Goal: Transaction & Acquisition: Purchase product/service

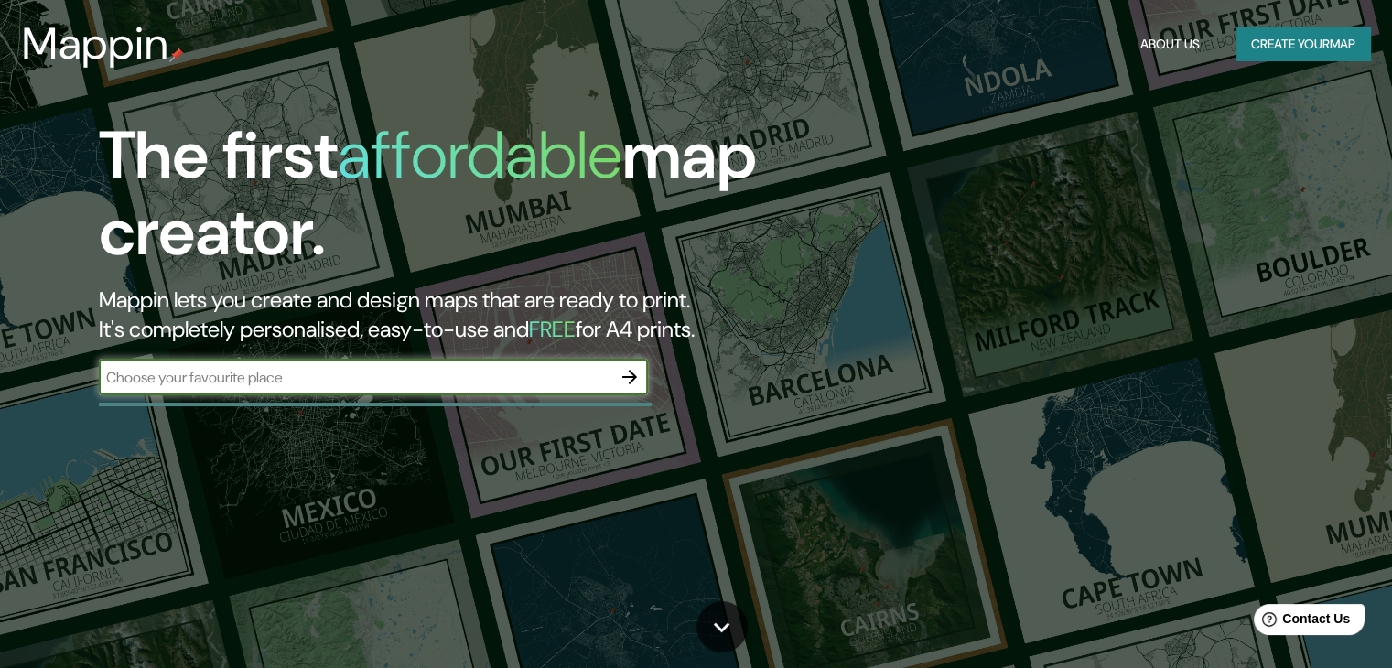
click at [552, 367] on input "text" at bounding box center [355, 377] width 513 height 21
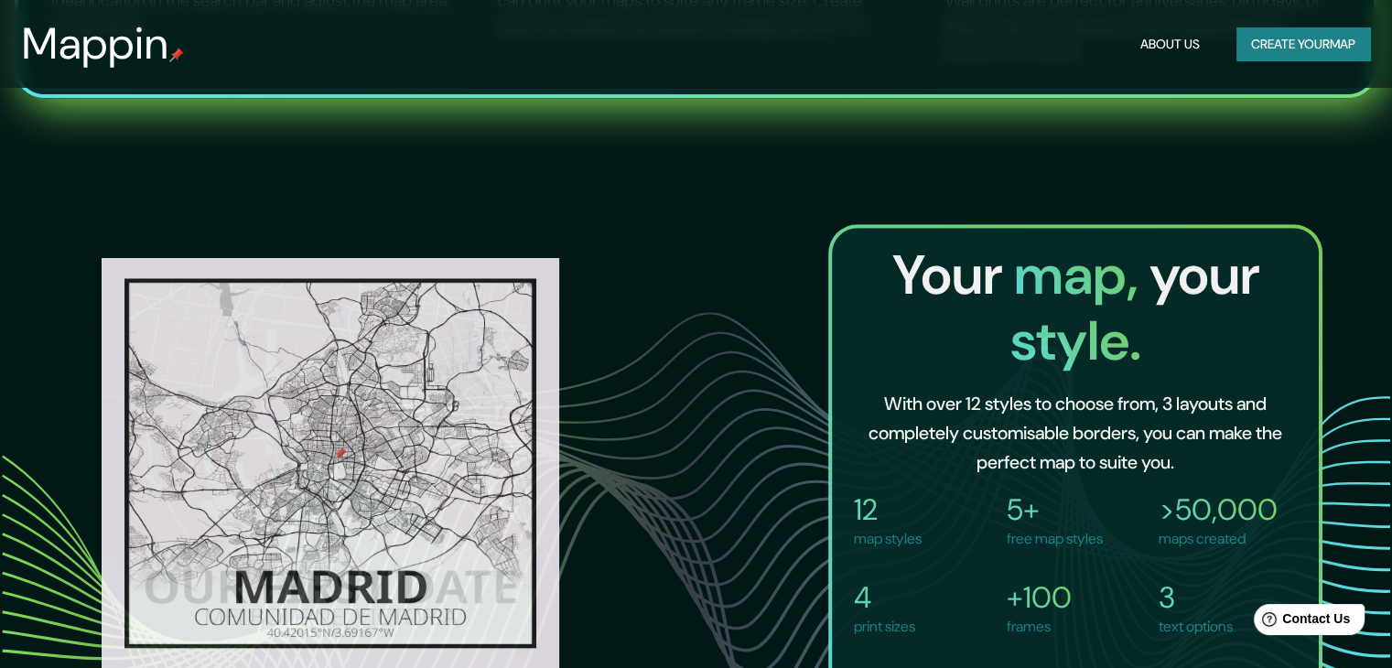
scroll to position [1095, 0]
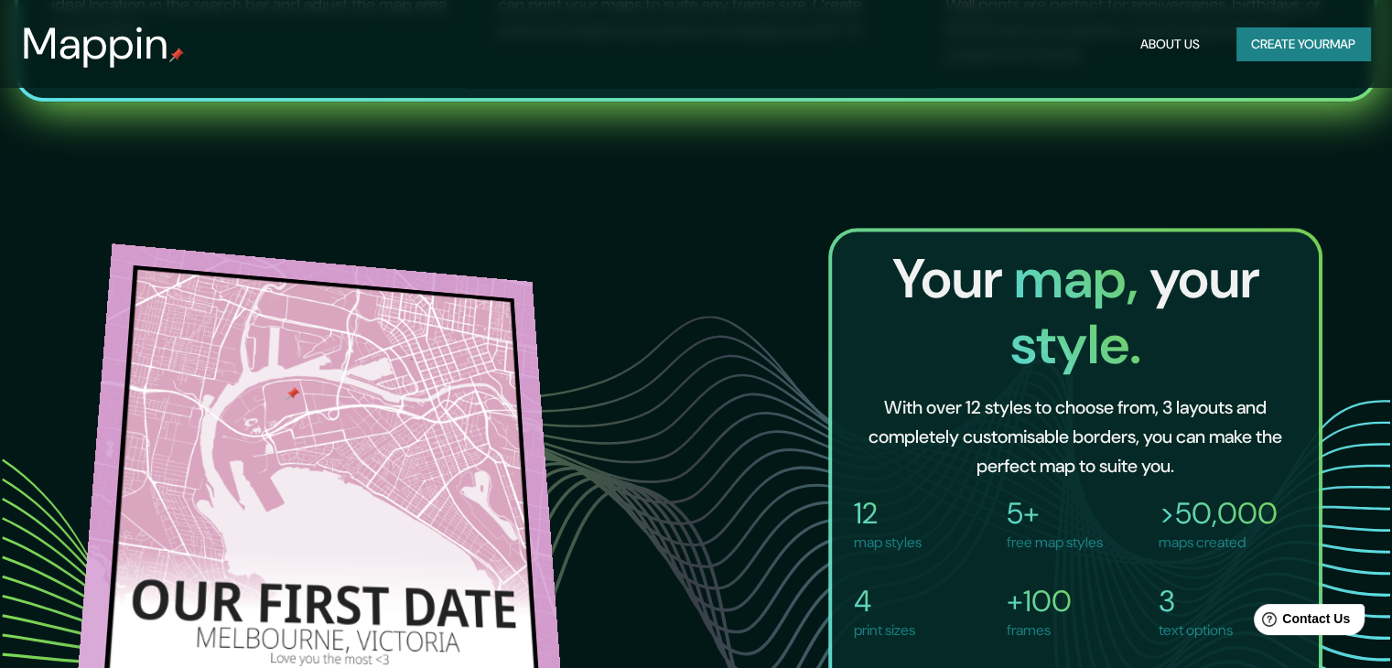
drag, startPoint x: 509, startPoint y: 459, endPoint x: 416, endPoint y: 282, distance: 199.8
click at [443, 268] on div at bounding box center [319, 475] width 488 height 465
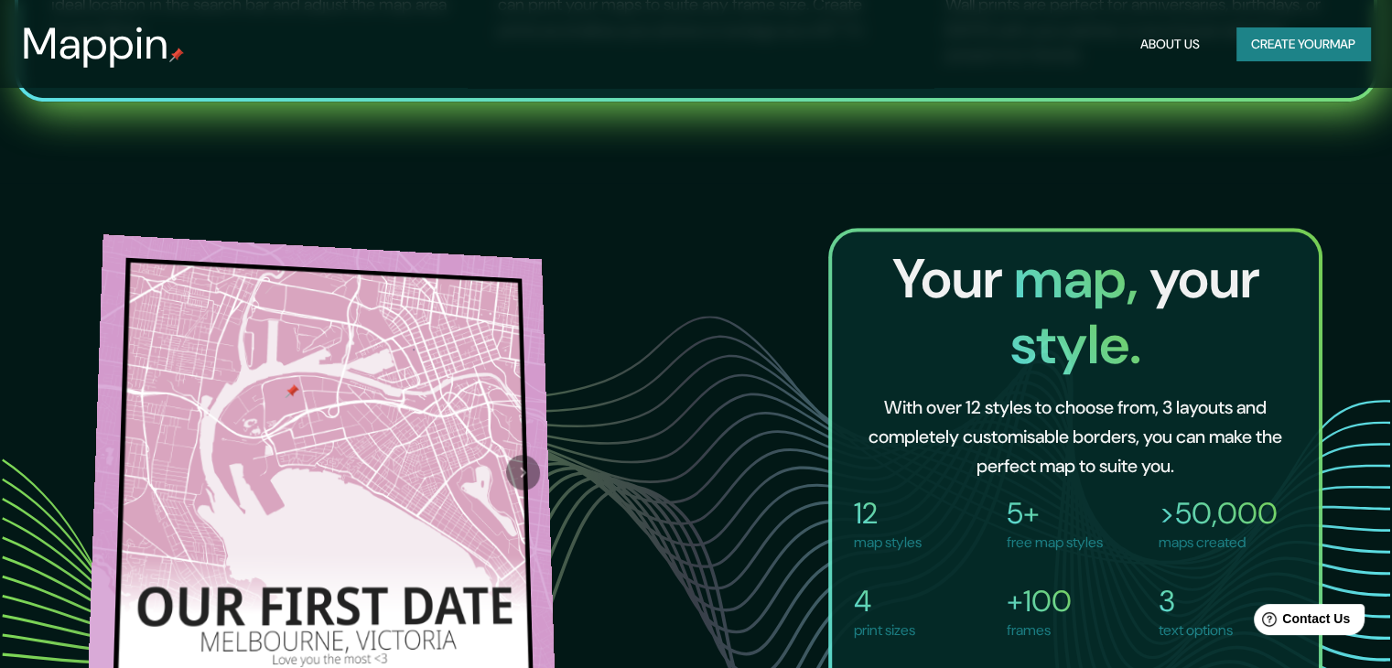
drag, startPoint x: 517, startPoint y: 437, endPoint x: 531, endPoint y: 462, distance: 29.1
click at [424, 374] on div at bounding box center [321, 472] width 469 height 476
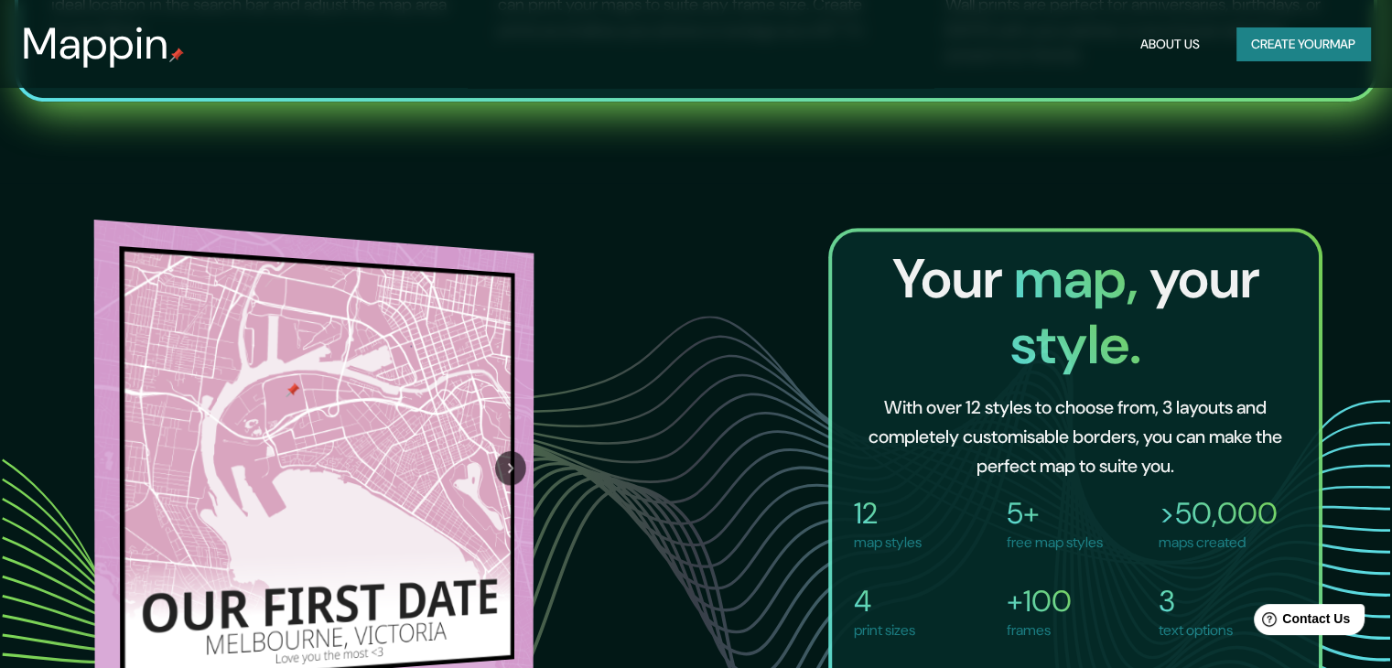
click at [525, 464] on div at bounding box center [510, 467] width 47 height 437
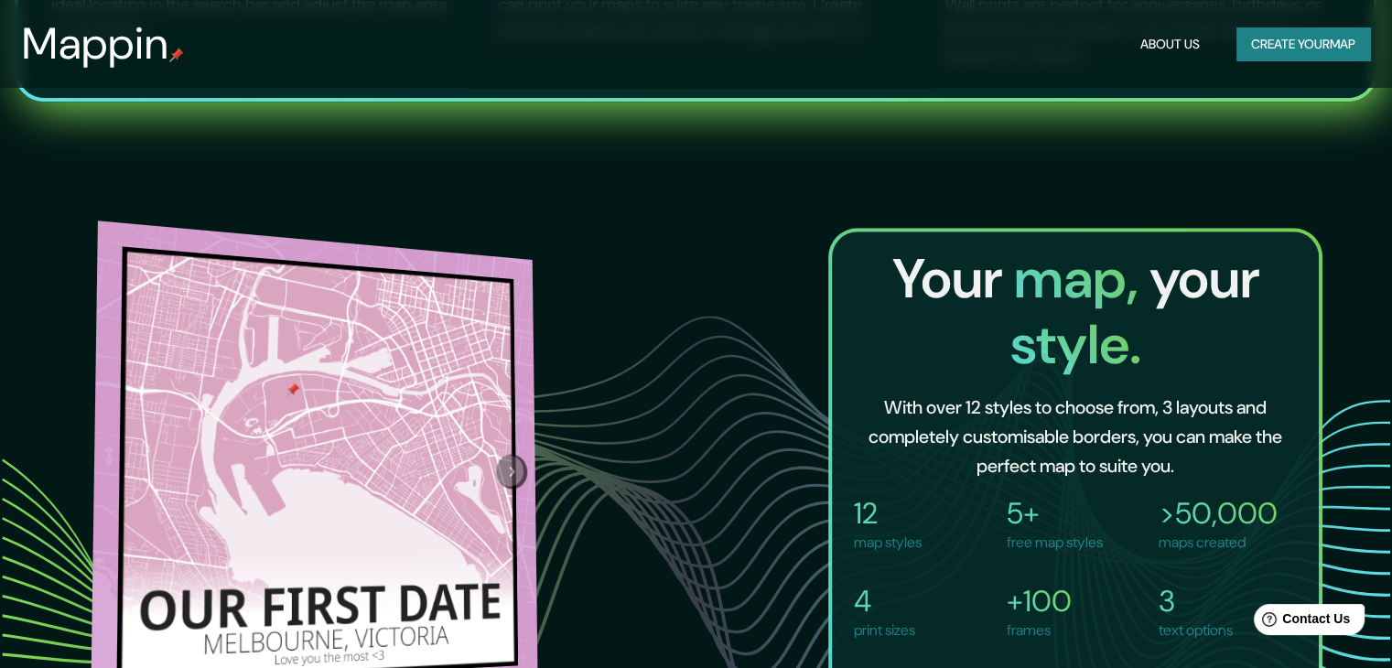
click at [516, 454] on button "Next" at bounding box center [511, 471] width 31 height 35
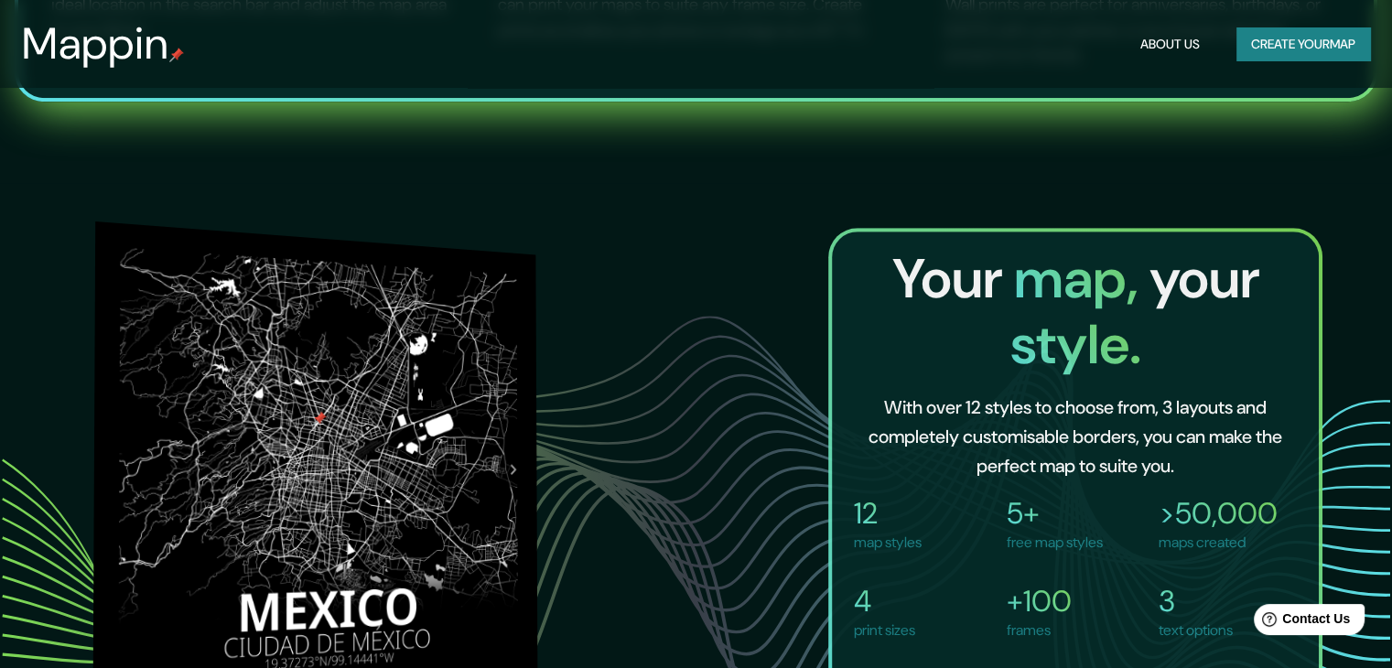
click at [506, 448] on div at bounding box center [513, 469] width 49 height 438
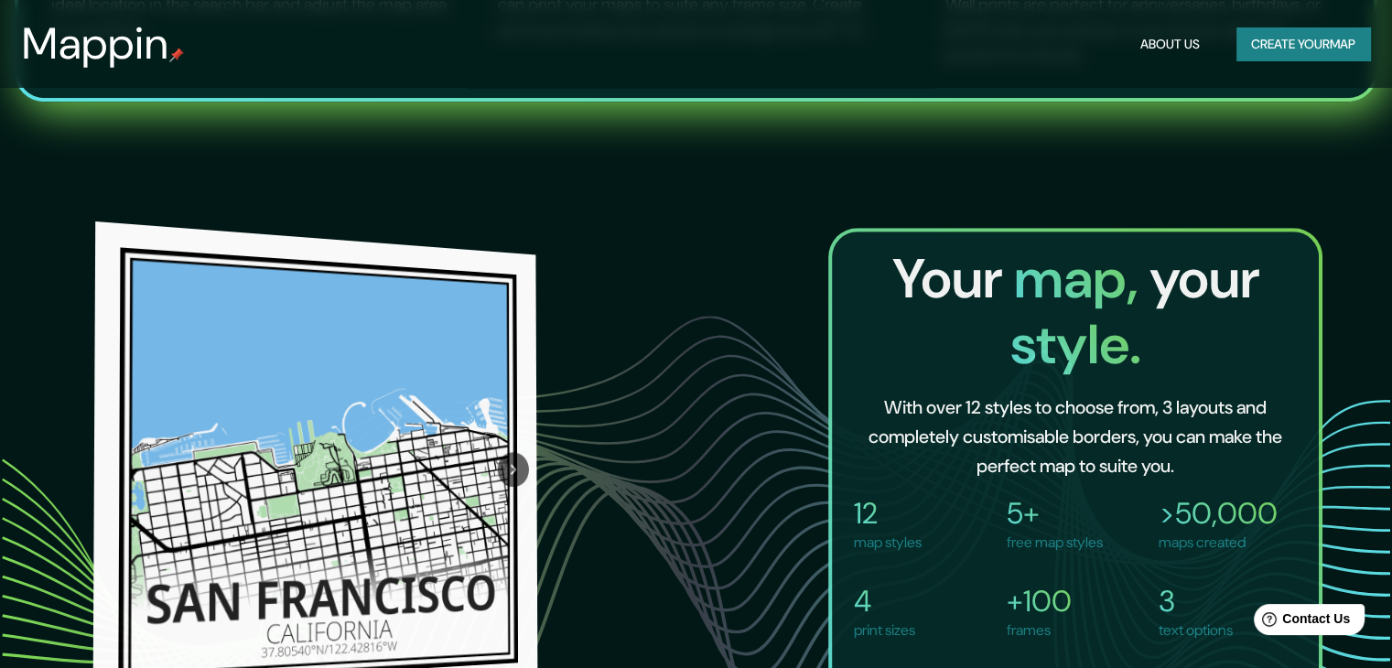
click at [506, 459] on icon "Next" at bounding box center [513, 469] width 19 height 21
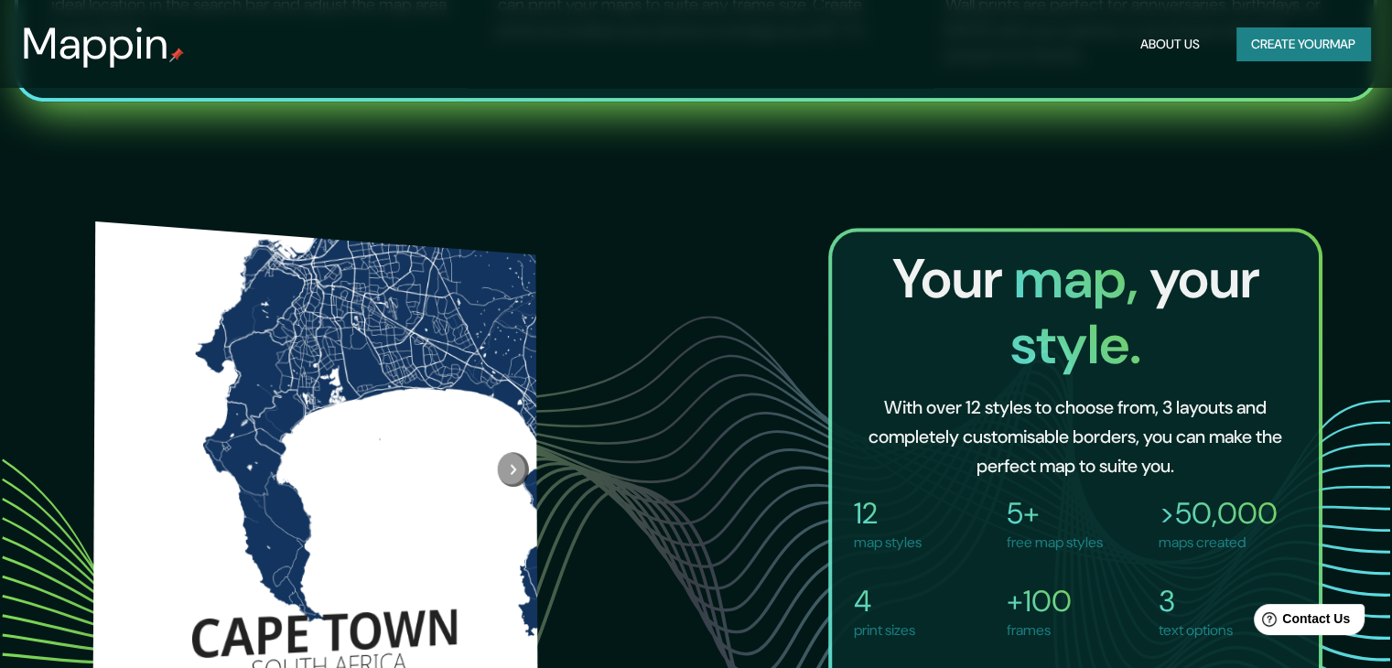
click at [506, 451] on button "Next" at bounding box center [513, 468] width 31 height 35
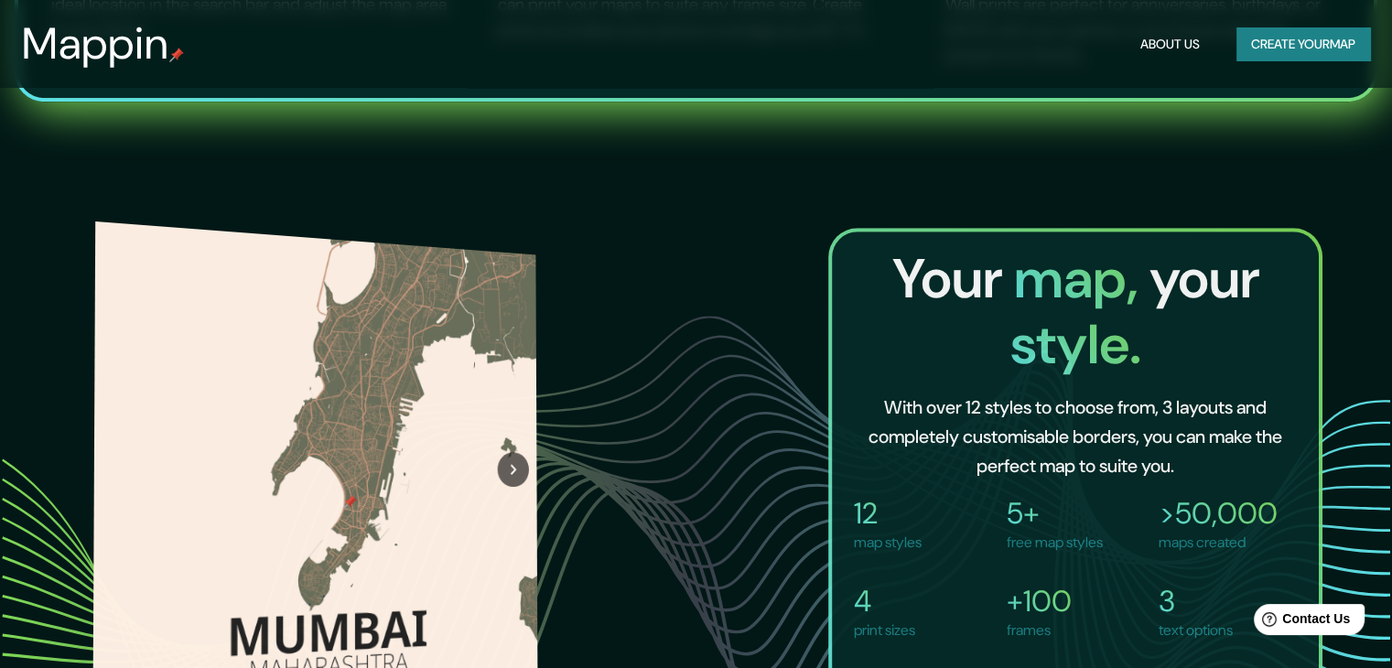
click at [506, 448] on div at bounding box center [513, 470] width 49 height 438
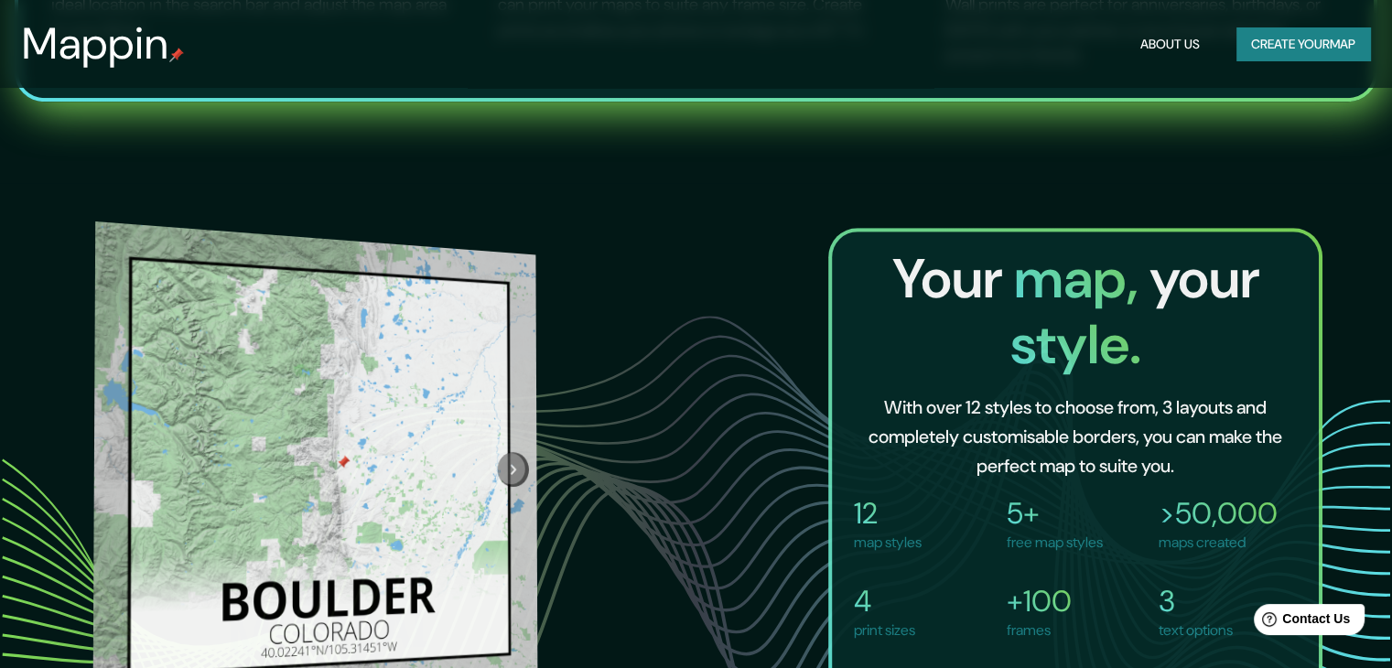
click at [506, 459] on icon "Next" at bounding box center [513, 469] width 19 height 21
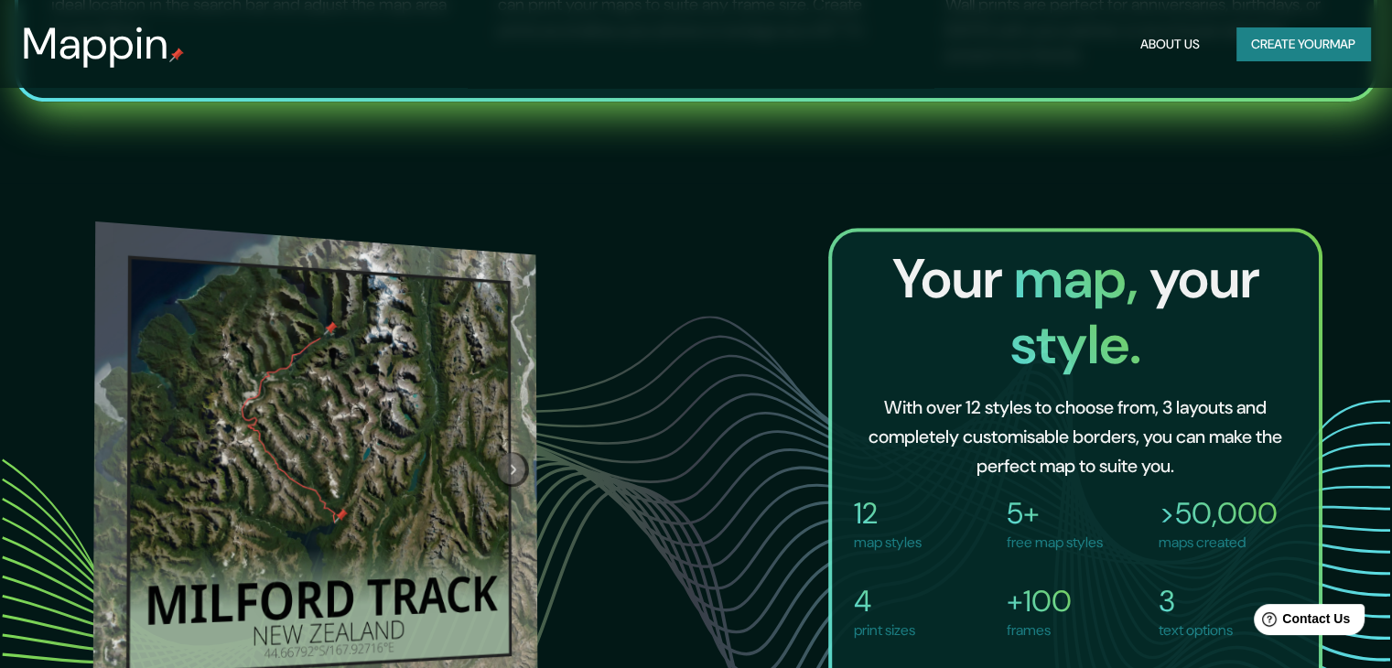
click at [506, 451] on button "Next" at bounding box center [513, 468] width 31 height 35
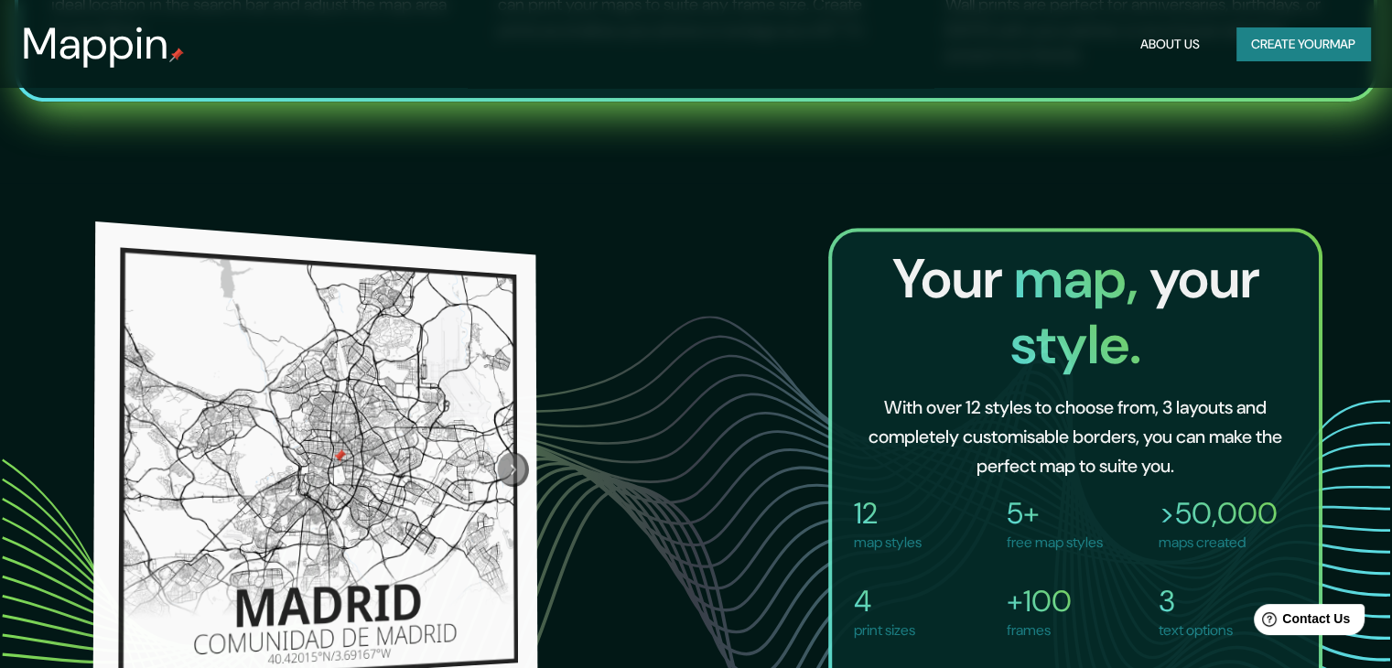
click at [506, 459] on icon "Next" at bounding box center [513, 469] width 19 height 21
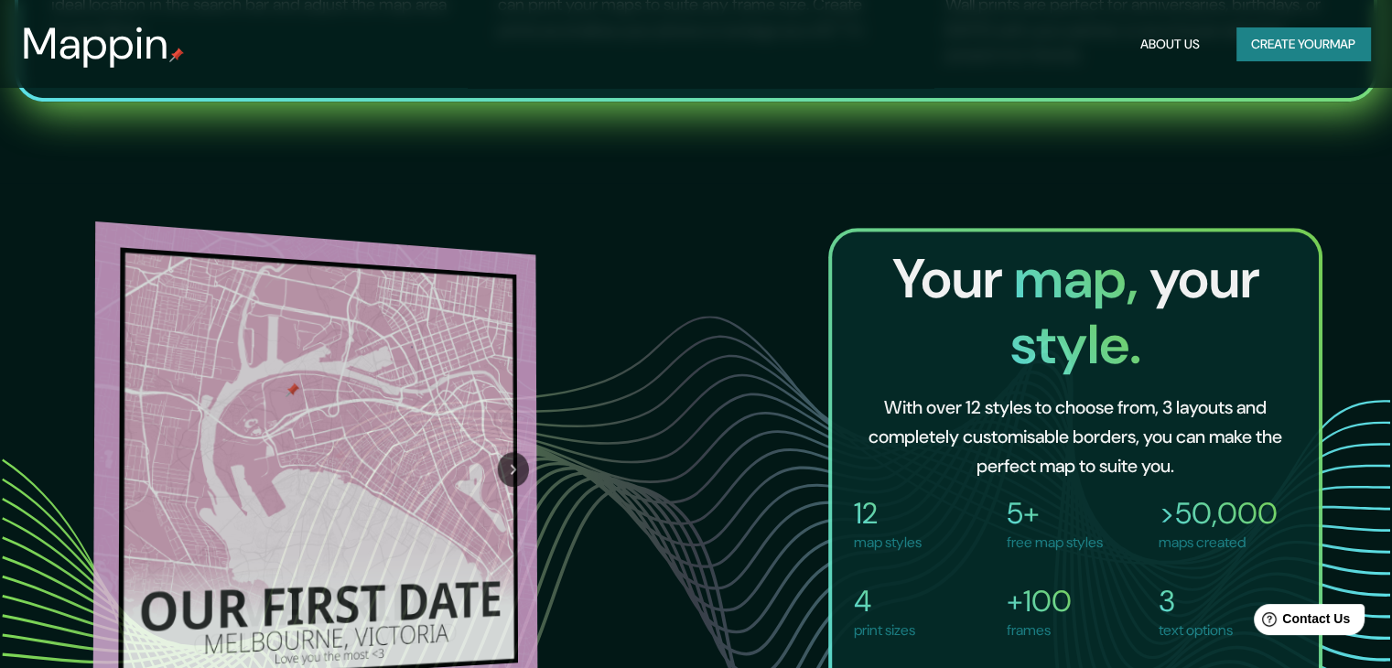
click at [506, 448] on div at bounding box center [513, 470] width 49 height 438
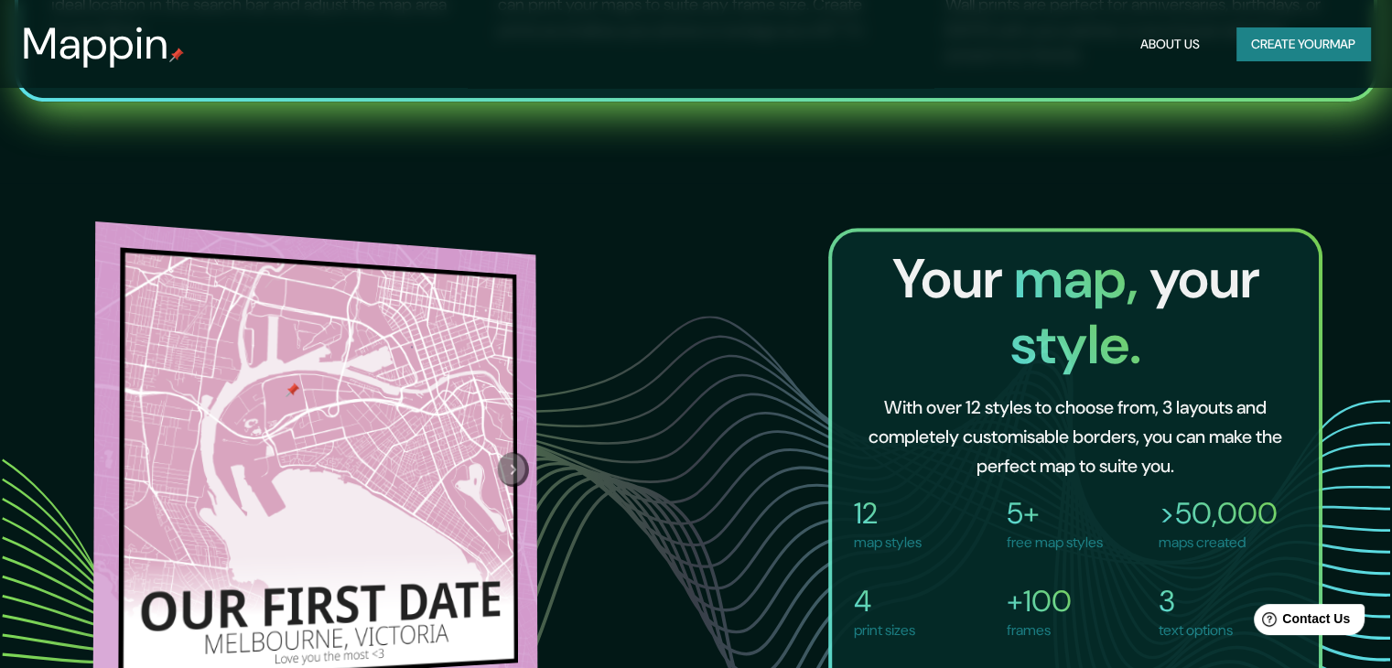
click at [506, 451] on button "Next" at bounding box center [513, 468] width 31 height 35
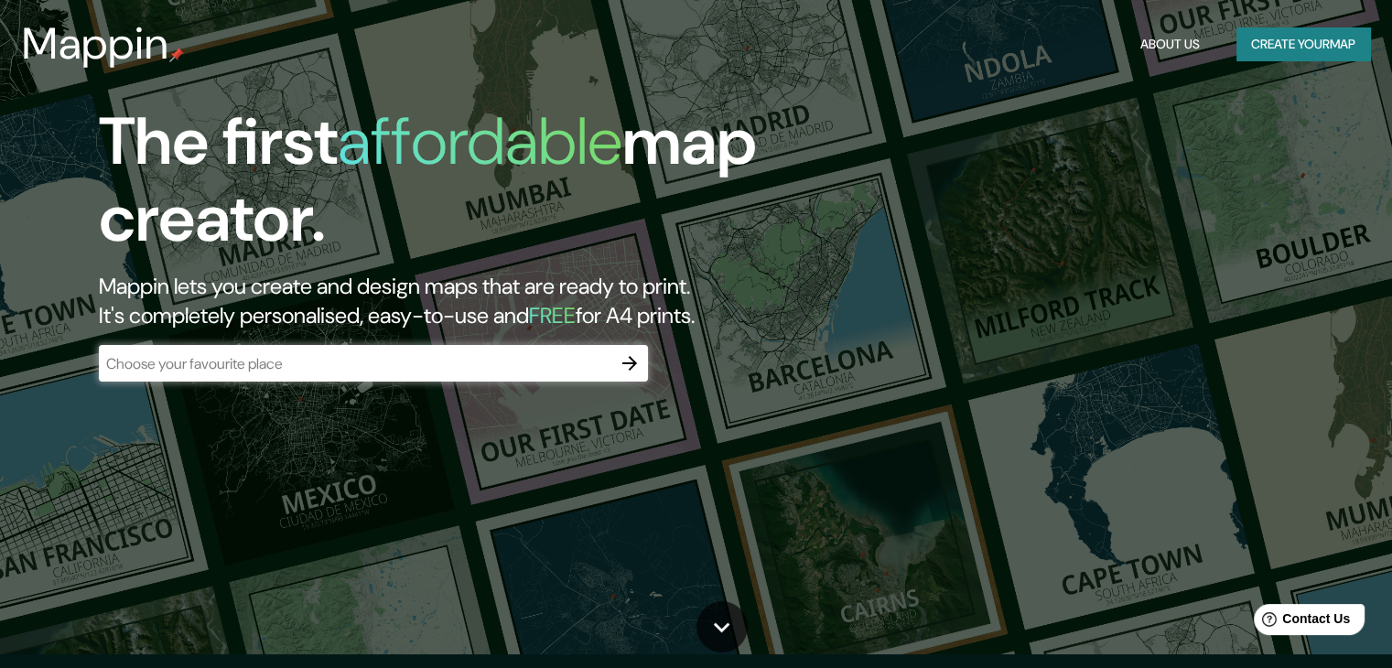
scroll to position [0, 0]
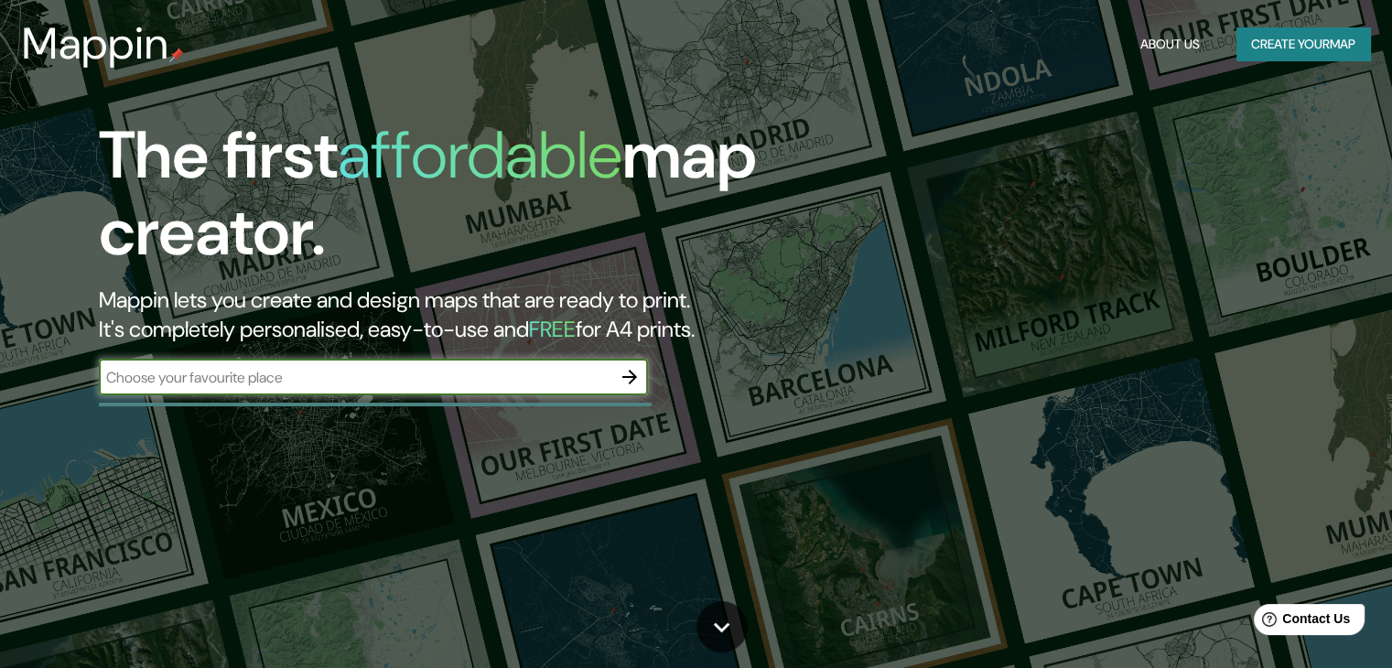
click at [557, 376] on input "text" at bounding box center [355, 377] width 513 height 21
click at [640, 371] on icon "button" at bounding box center [630, 377] width 22 height 22
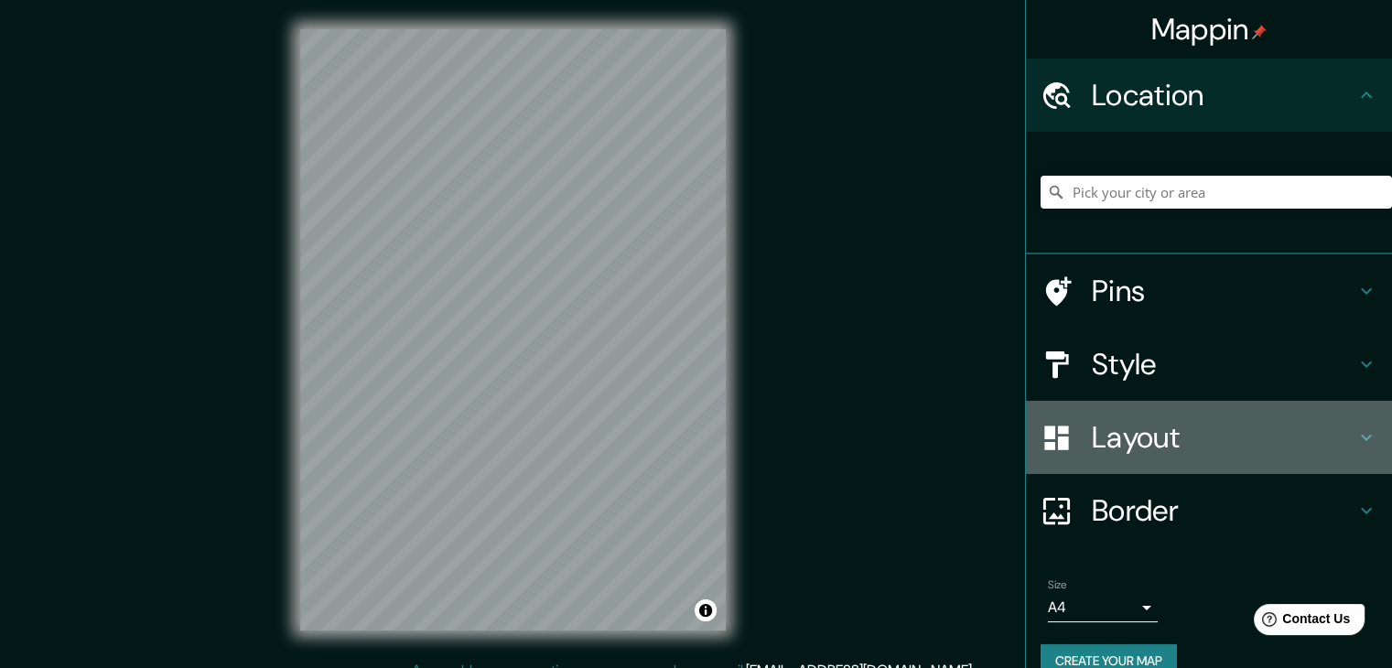
click at [1335, 428] on h4 "Layout" at bounding box center [1224, 437] width 264 height 37
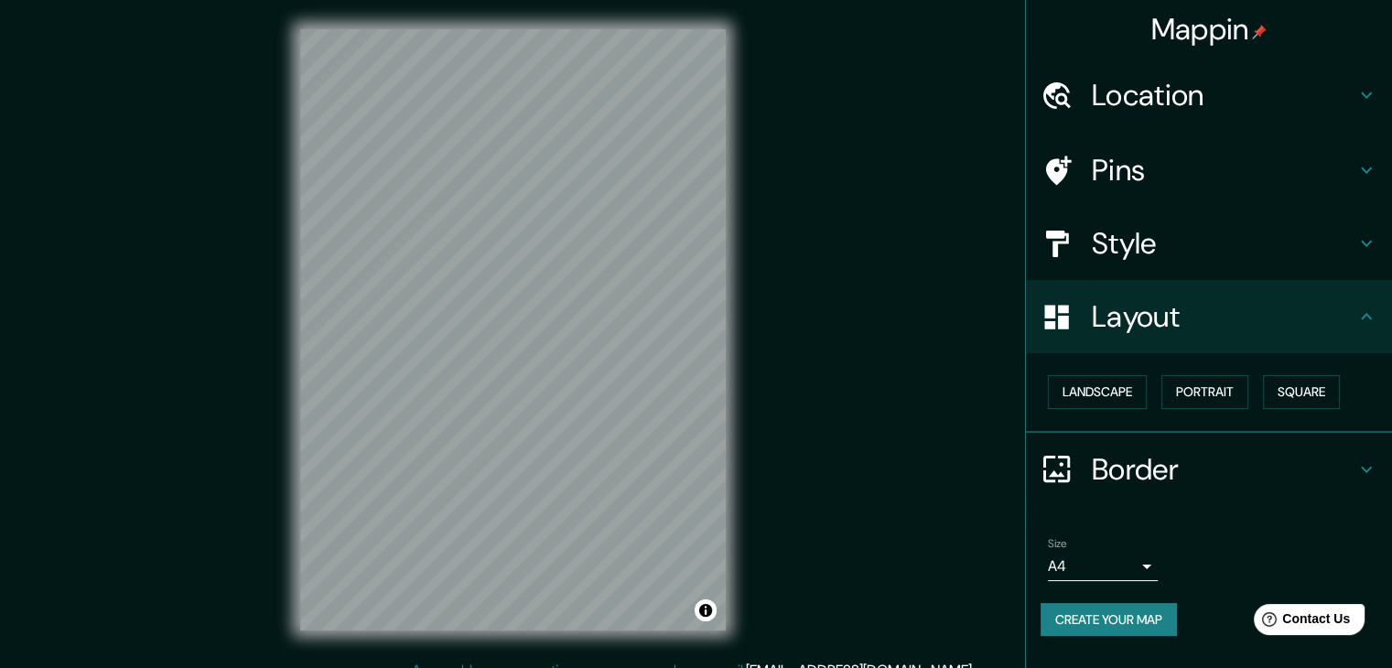
click at [1228, 254] on h4 "Style" at bounding box center [1224, 243] width 264 height 37
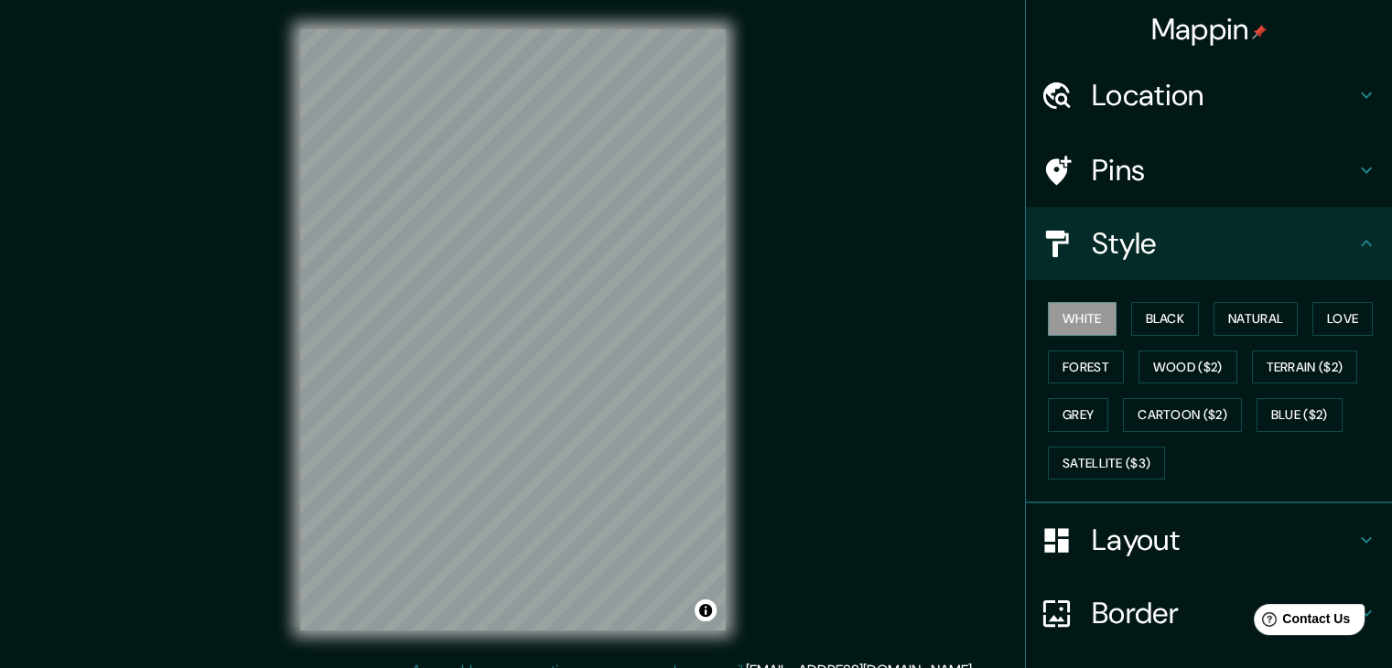
click at [1182, 100] on h4 "Location" at bounding box center [1224, 95] width 264 height 37
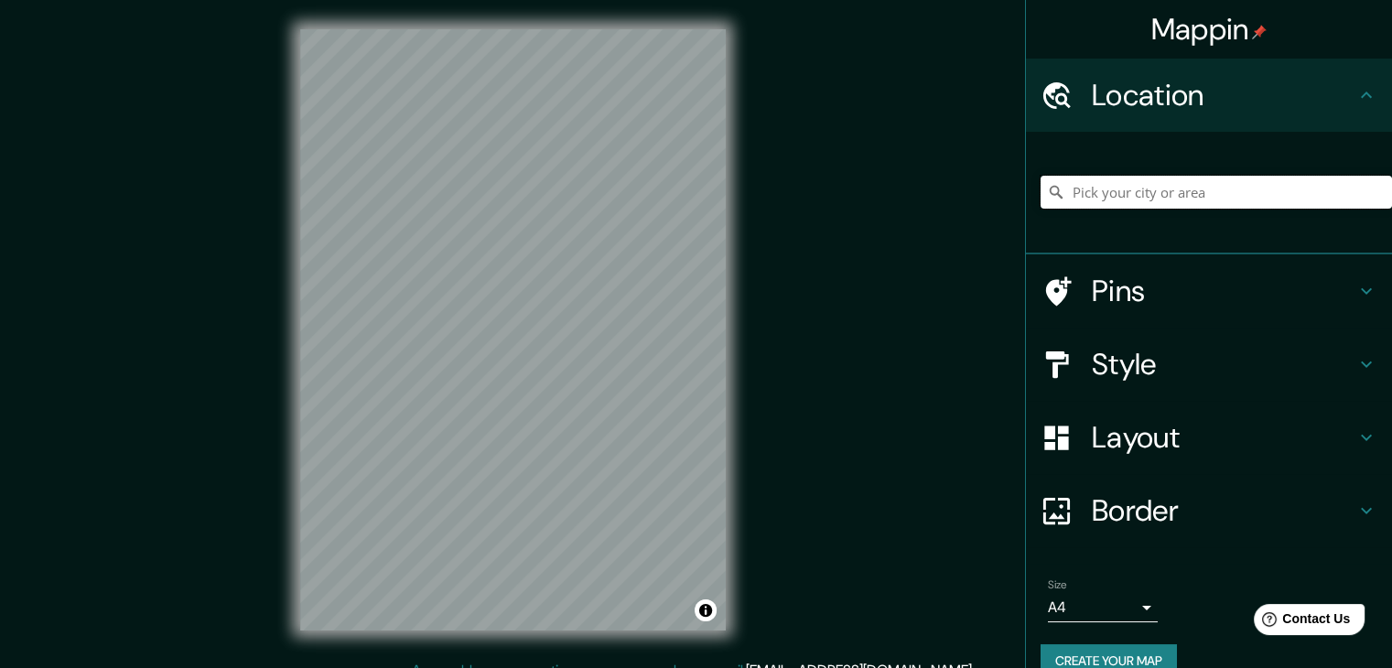
click at [1142, 205] on input "Pick your city or area" at bounding box center [1216, 192] width 351 height 33
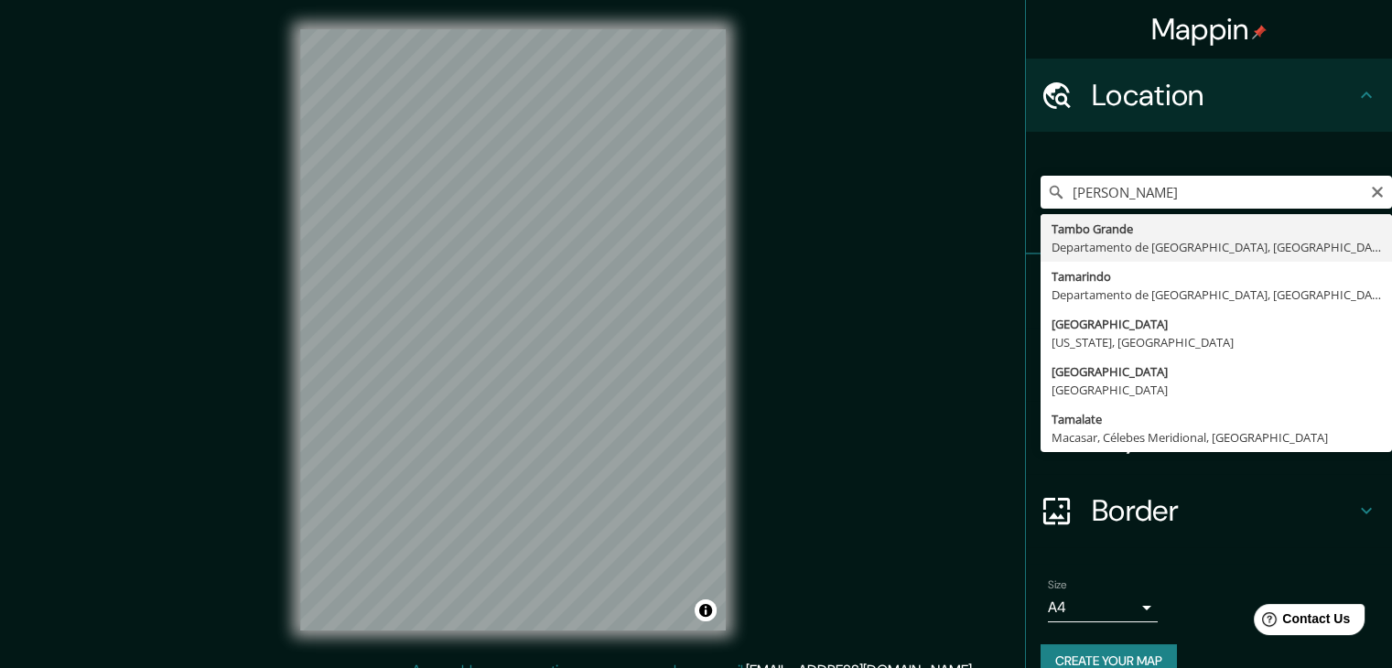
type input "Tambo Grande, [GEOGRAPHIC_DATA], [GEOGRAPHIC_DATA]"
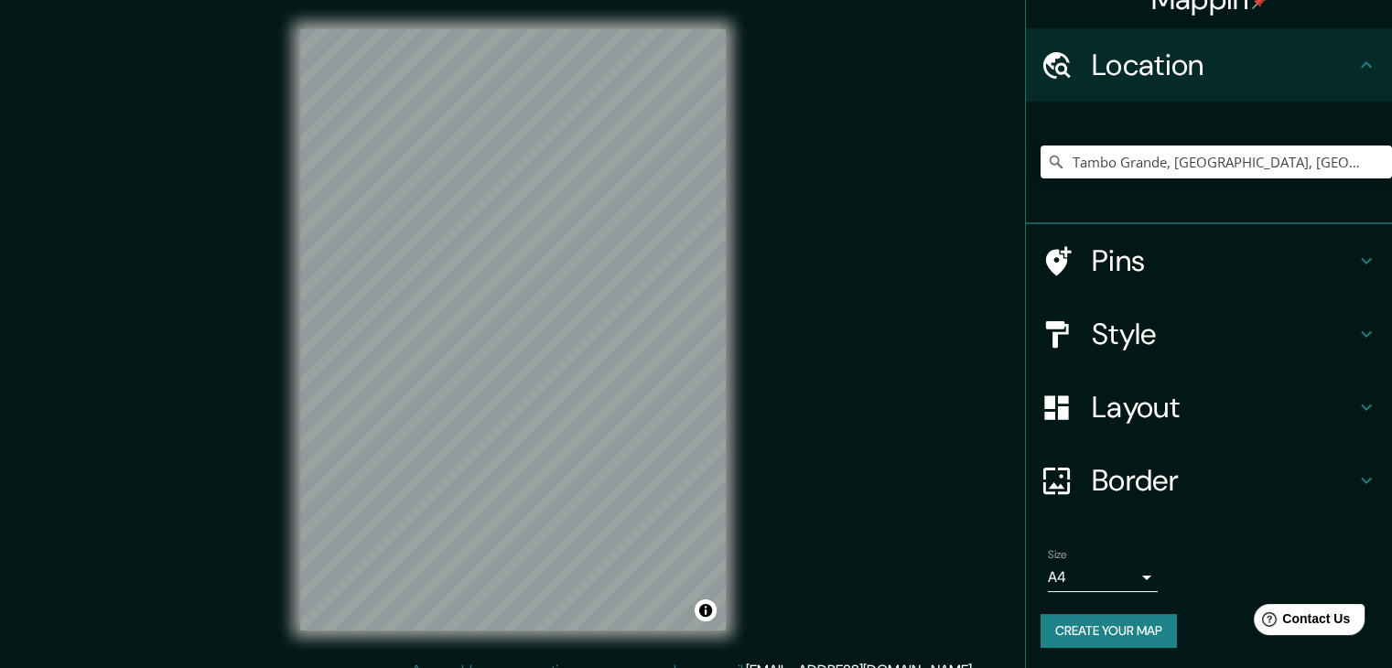
scroll to position [31, 0]
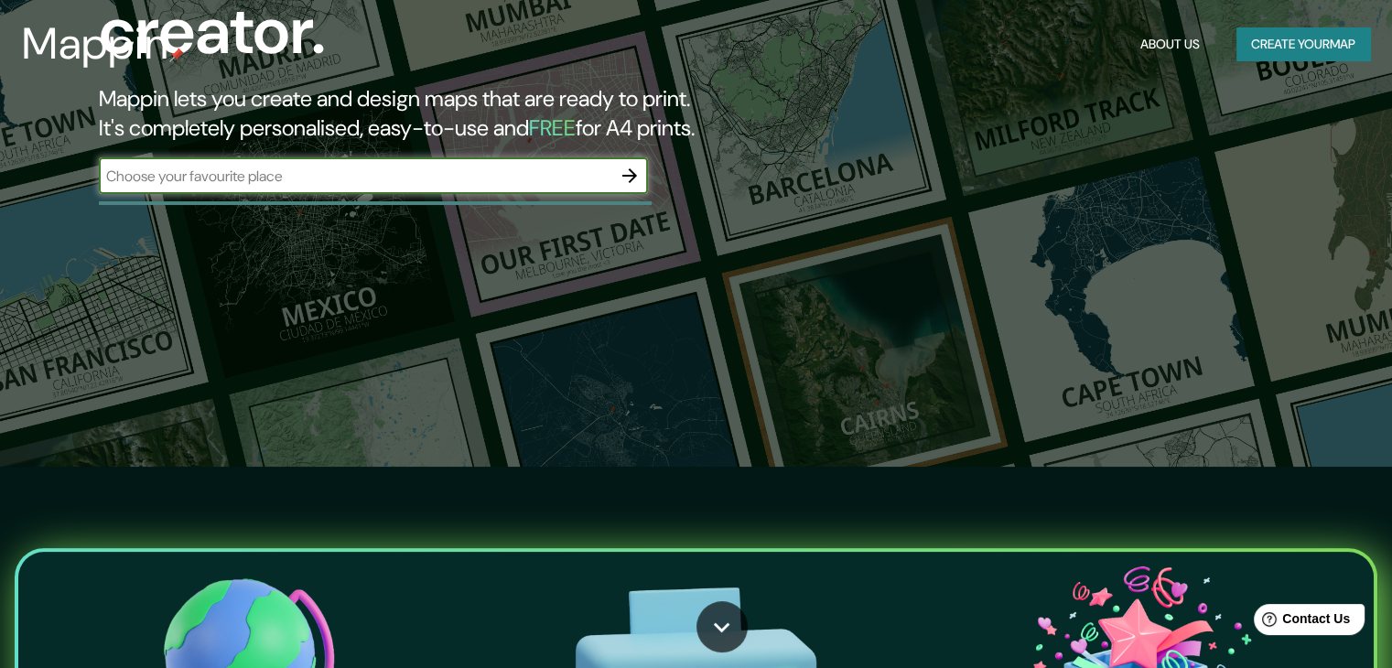
scroll to position [458, 0]
